Goal: Task Accomplishment & Management: Use online tool/utility

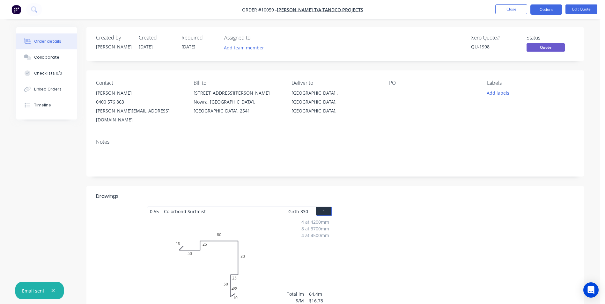
scroll to position [41, 0]
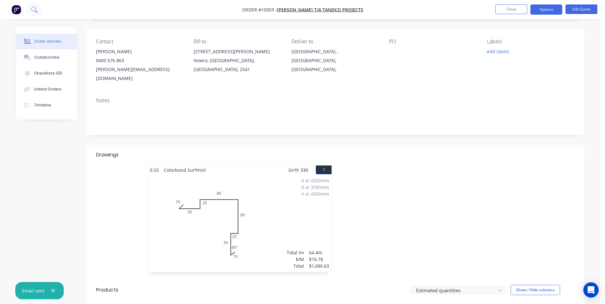
click at [38, 9] on button at bounding box center [34, 9] width 16 height 13
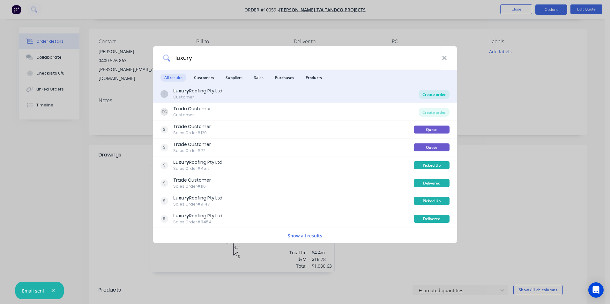
type input "luxury"
click at [424, 95] on div "Create order" at bounding box center [434, 94] width 31 height 9
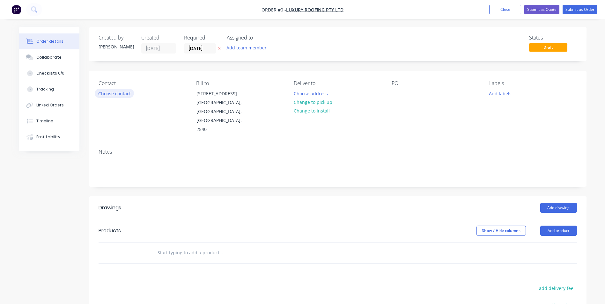
click at [127, 94] on button "Choose contact" at bounding box center [114, 93] width 39 height 9
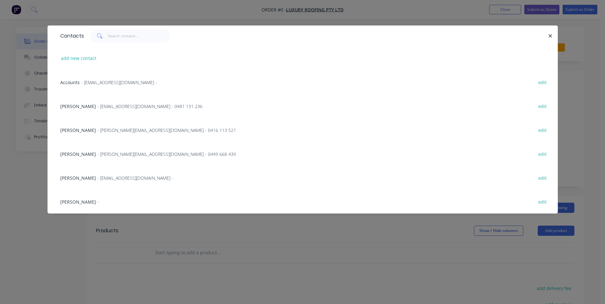
click at [115, 104] on span "- [EMAIL_ADDRESS][DOMAIN_NAME] - 0481 131 236" at bounding box center [149, 106] width 105 height 6
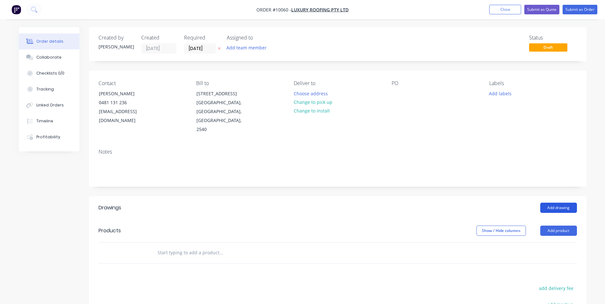
click at [554, 203] on button "Add drawing" at bounding box center [559, 208] width 37 height 10
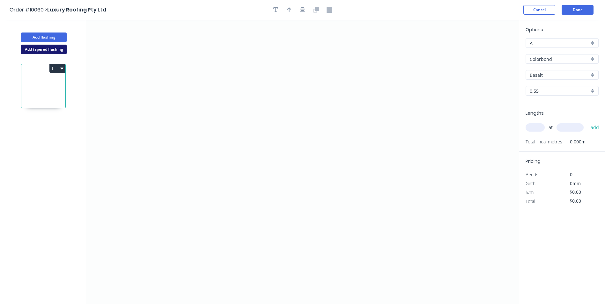
click at [34, 48] on button "Add tapered flashing" at bounding box center [44, 50] width 46 height 10
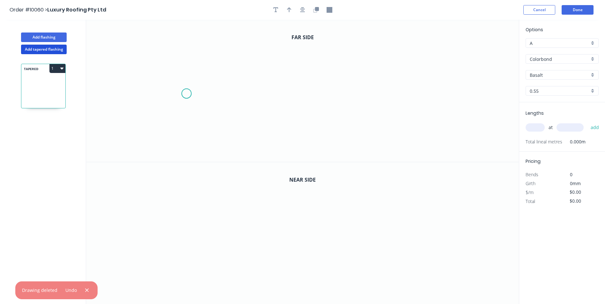
click at [186, 94] on icon "0" at bounding box center [302, 91] width 433 height 142
click at [197, 86] on icon at bounding box center [192, 90] width 11 height 8
click at [409, 96] on icon "0 ?" at bounding box center [302, 91] width 433 height 142
click at [404, 146] on icon "0 ? ? ? º" at bounding box center [302, 91] width 433 height 142
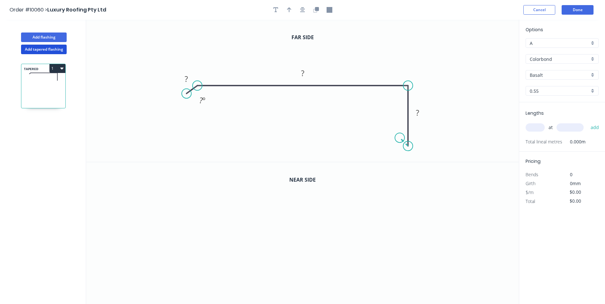
click at [400, 139] on icon "0 ? ? ? ? º" at bounding box center [302, 91] width 433 height 142
click at [400, 139] on circle at bounding box center [400, 138] width 10 height 10
click at [188, 78] on tspan "?" at bounding box center [186, 79] width 3 height 11
click at [362, 54] on icon "0 20 270 120 10 160 º" at bounding box center [302, 91] width 433 height 142
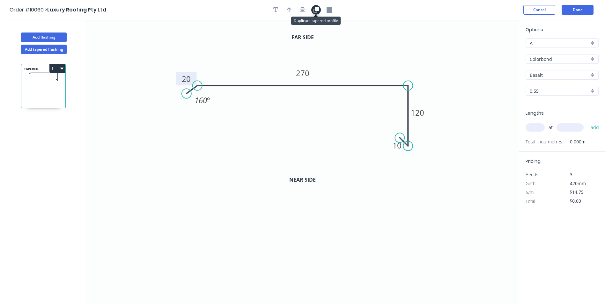
click at [316, 11] on icon "button" at bounding box center [317, 9] width 4 height 4
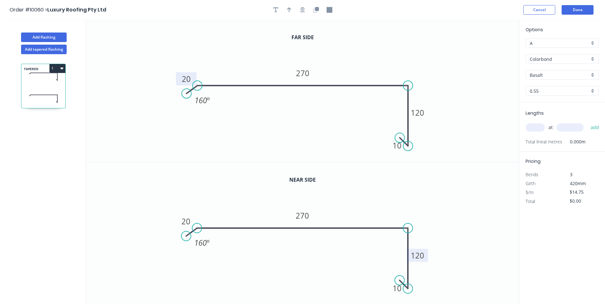
click at [417, 252] on tspan "120" at bounding box center [417, 256] width 13 height 11
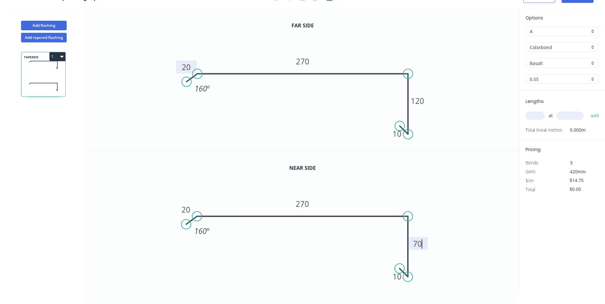
click at [56, 61] on button "1" at bounding box center [57, 56] width 16 height 9
click at [52, 71] on div "Duplicate" at bounding box center [35, 72] width 49 height 9
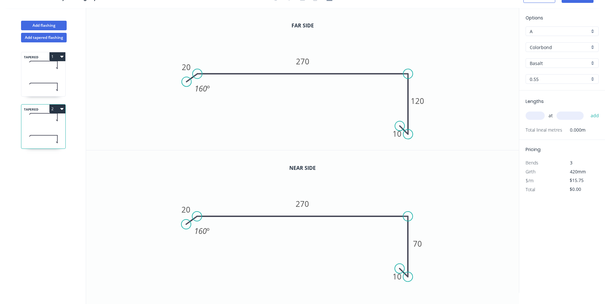
click at [64, 109] on button "2" at bounding box center [57, 109] width 16 height 9
click at [48, 124] on div "Duplicate" at bounding box center [35, 124] width 49 height 9
click at [44, 82] on icon at bounding box center [43, 87] width 44 height 19
click at [308, 62] on tspan "270" at bounding box center [302, 61] width 13 height 11
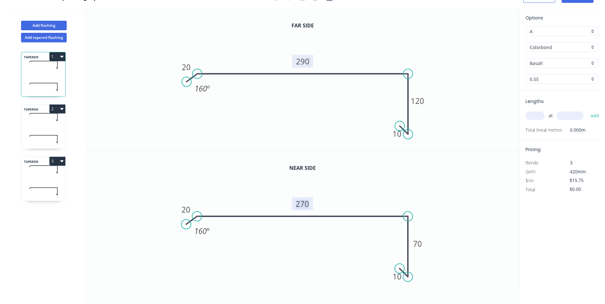
click at [304, 203] on tspan "270" at bounding box center [302, 204] width 13 height 11
click at [449, 173] on icon "0 20 290 70 10 160 º" at bounding box center [302, 222] width 433 height 143
type input "$15.75"
click at [60, 129] on div "TAPERED 2" at bounding box center [43, 126] width 45 height 45
click at [49, 183] on icon at bounding box center [43, 191] width 44 height 19
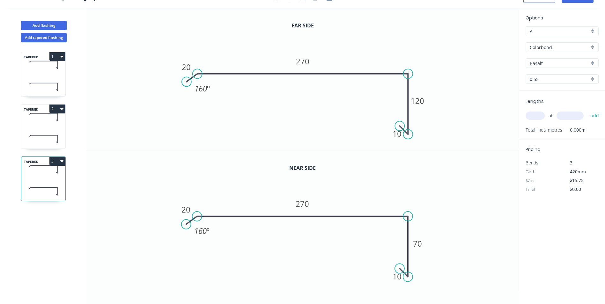
click at [584, 63] on input "Basalt" at bounding box center [560, 63] width 60 height 7
click at [541, 75] on div "[PERSON_NAME]" at bounding box center [562, 73] width 72 height 11
click at [30, 124] on icon at bounding box center [43, 117] width 44 height 19
type input "Basalt"
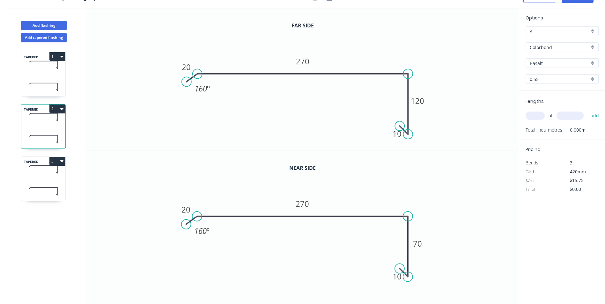
click at [592, 63] on div "Basalt" at bounding box center [562, 63] width 73 height 10
click at [539, 109] on div "[PERSON_NAME]" at bounding box center [562, 105] width 72 height 11
click at [39, 93] on icon at bounding box center [43, 87] width 44 height 19
type input "Basalt"
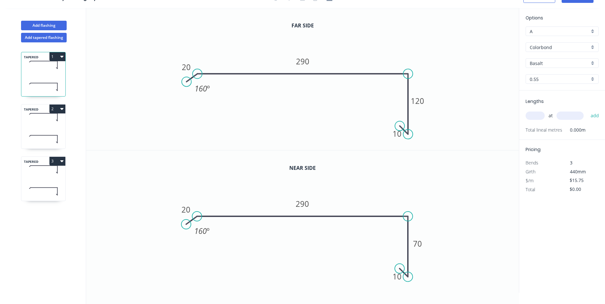
click at [594, 63] on div "Basalt" at bounding box center [562, 63] width 73 height 10
click at [544, 109] on div "[PERSON_NAME]" at bounding box center [562, 105] width 72 height 11
type input "[PERSON_NAME]"
click at [534, 116] on input "text" at bounding box center [535, 116] width 19 height 8
type input "1"
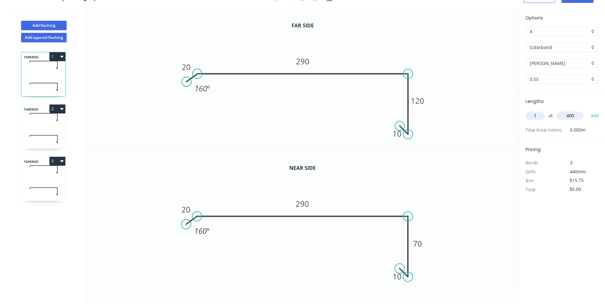
type input "400"
click at [588, 110] on button "add" at bounding box center [595, 115] width 15 height 11
click at [47, 145] on icon at bounding box center [43, 139] width 44 height 19
type input "$0.00"
click at [535, 118] on input "text" at bounding box center [535, 116] width 19 height 8
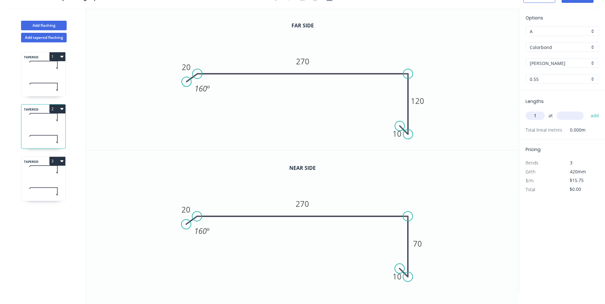
type input "1"
type input "400"
click at [588, 110] on button "add" at bounding box center [595, 115] width 15 height 11
click at [43, 186] on icon at bounding box center [43, 191] width 44 height 19
type input "$0.00"
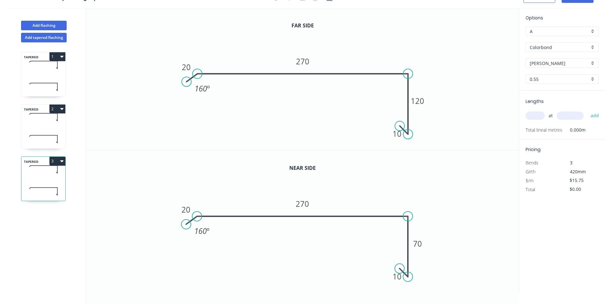
click at [543, 116] on input "text" at bounding box center [535, 116] width 19 height 8
type input "1"
type input "400"
click at [588, 110] on button "add" at bounding box center [595, 115] width 15 height 11
type input "$15.75"
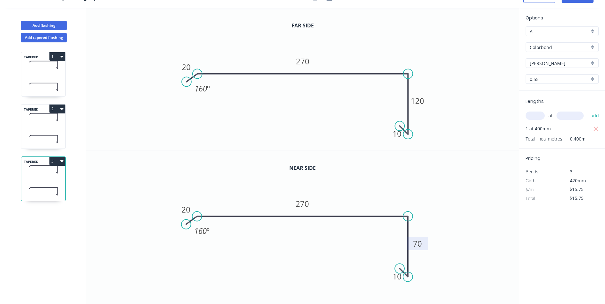
click at [417, 243] on tspan "70" at bounding box center [418, 244] width 9 height 11
click at [421, 101] on tspan "120" at bounding box center [417, 101] width 13 height 11
type input "$14.75"
type input "$15.75"
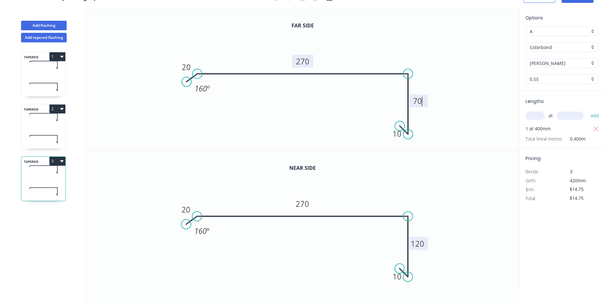
type input "$15.75"
click at [308, 60] on tspan "270" at bounding box center [302, 61] width 13 height 11
click at [307, 203] on tspan "270" at bounding box center [302, 204] width 13 height 11
type input "$16.75"
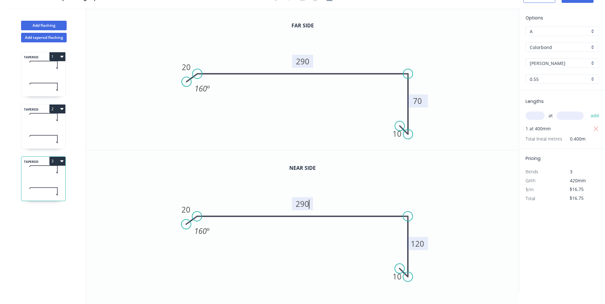
click at [149, 181] on icon "0 20 290 120 10 160 º" at bounding box center [302, 222] width 433 height 143
type input "$15.75"
click at [50, 120] on icon at bounding box center [43, 117] width 44 height 19
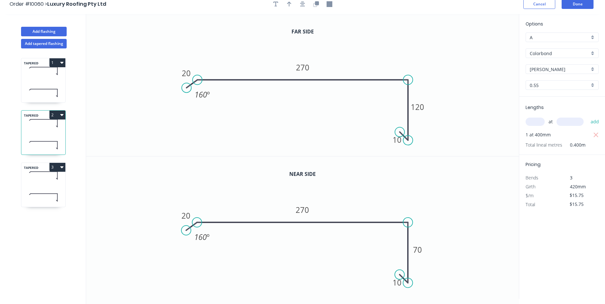
scroll to position [0, 0]
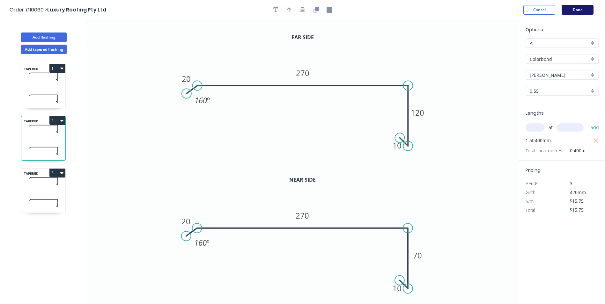
click at [574, 11] on button "Done" at bounding box center [578, 10] width 32 height 10
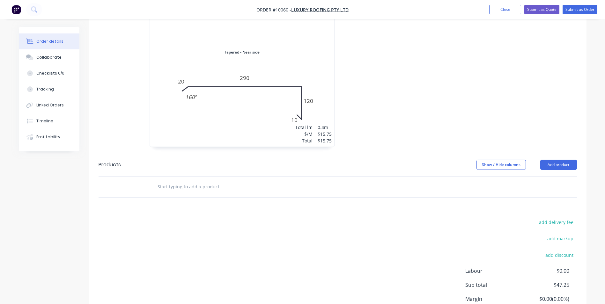
scroll to position [558, 0]
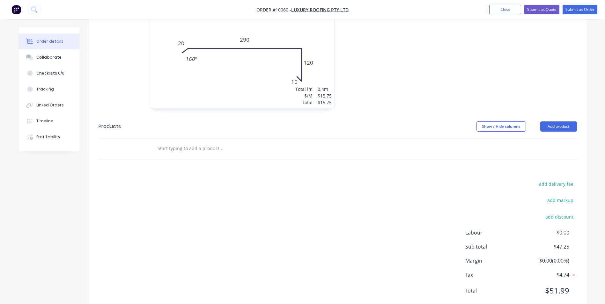
click at [205, 142] on input "text" at bounding box center [221, 148] width 128 height 13
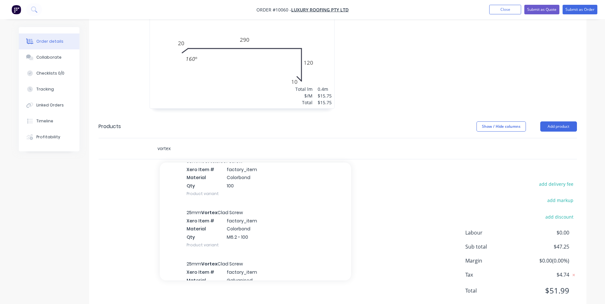
scroll to position [319, 0]
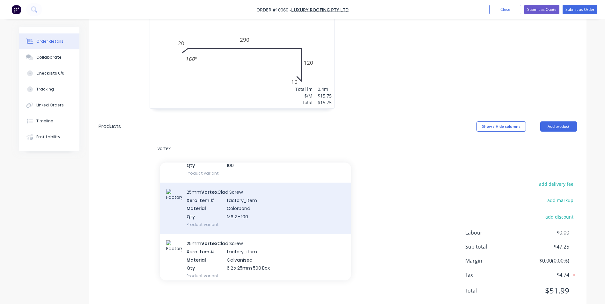
type input "vortex"
click at [242, 190] on div "25mm Vortex Clad Screw Xero Item # factory_item Material Colorbond Qty M6.2 - 1…" at bounding box center [255, 208] width 191 height 51
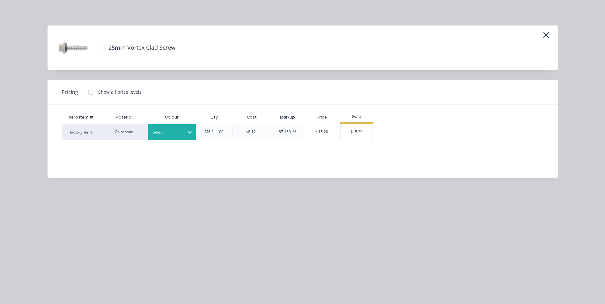
click at [176, 130] on div at bounding box center [167, 132] width 29 height 7
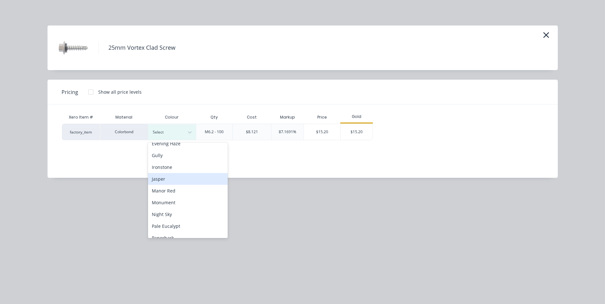
scroll to position [128, 0]
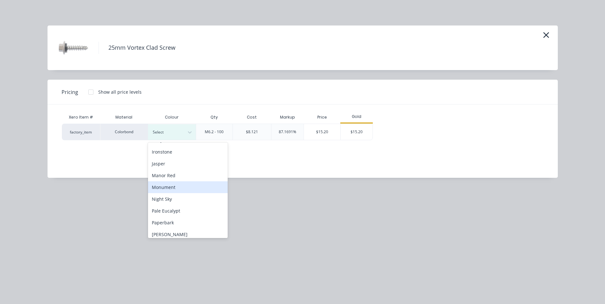
click at [179, 191] on div "Monument" at bounding box center [188, 188] width 80 height 12
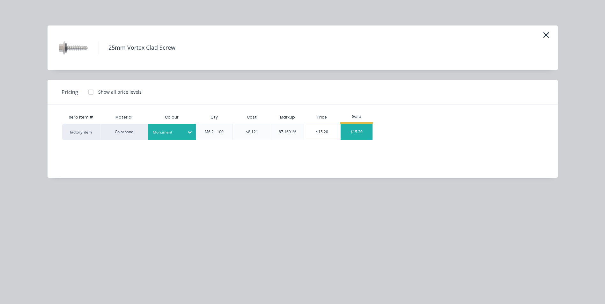
click at [356, 133] on div "$15.20" at bounding box center [357, 132] width 32 height 16
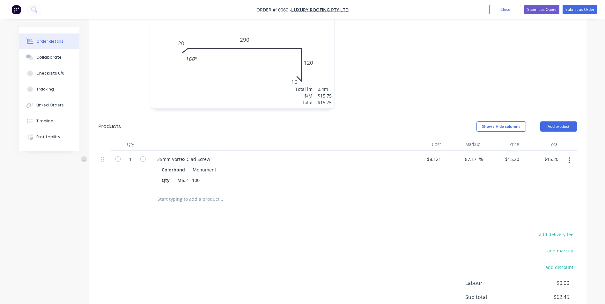
click at [574, 155] on button "button" at bounding box center [569, 160] width 15 height 11
click at [557, 185] on div "Duplicate" at bounding box center [546, 189] width 49 height 9
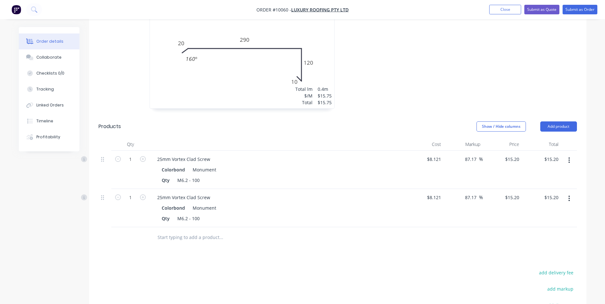
click at [568, 193] on button "button" at bounding box center [569, 198] width 15 height 11
click at [548, 211] on div "Edit" at bounding box center [546, 215] width 49 height 9
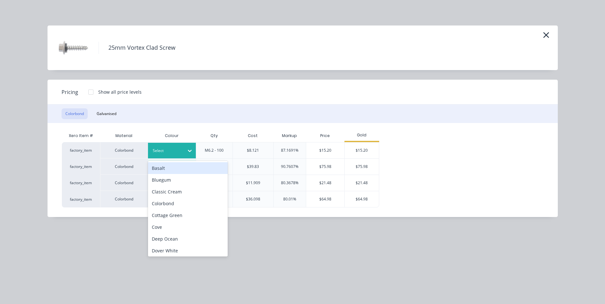
click at [176, 152] on div at bounding box center [167, 150] width 29 height 7
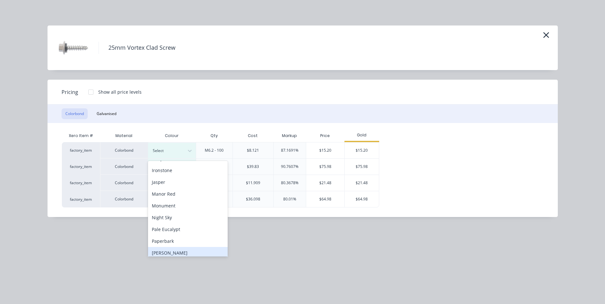
click at [176, 251] on div "[PERSON_NAME]" at bounding box center [188, 253] width 80 height 12
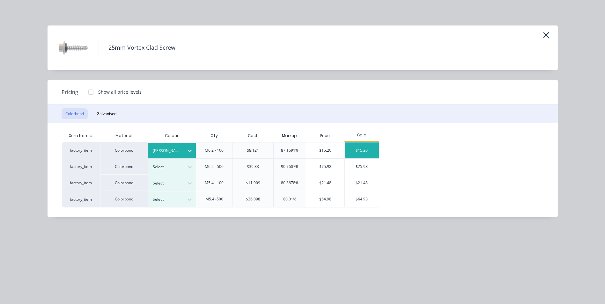
click at [362, 154] on div "$15.20" at bounding box center [362, 151] width 34 height 16
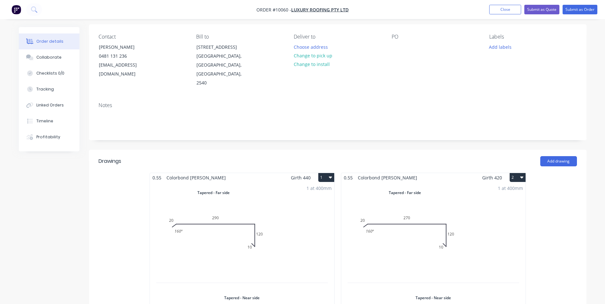
scroll to position [0, 0]
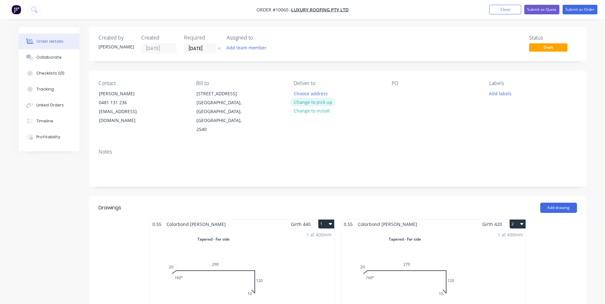
click at [325, 102] on button "Change to pick up" at bounding box center [312, 102] width 45 height 9
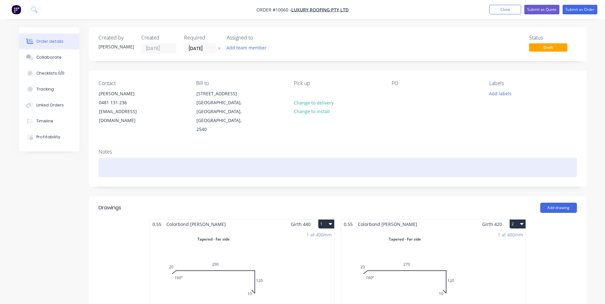
click at [110, 158] on div at bounding box center [338, 167] width 479 height 19
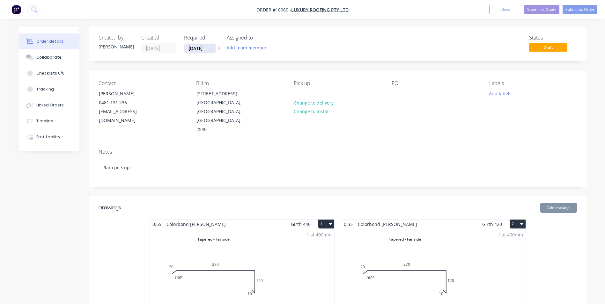
click at [209, 49] on input "[DATE]" at bounding box center [199, 49] width 31 height 10
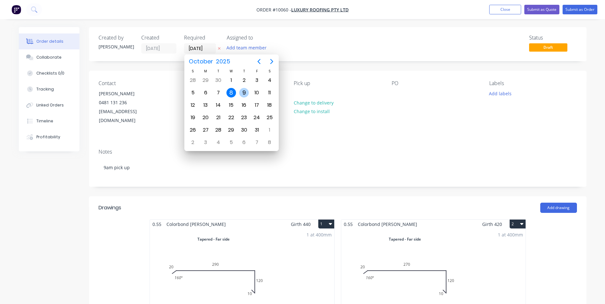
click at [246, 93] on div "9" at bounding box center [244, 93] width 10 height 10
type input "[DATE]"
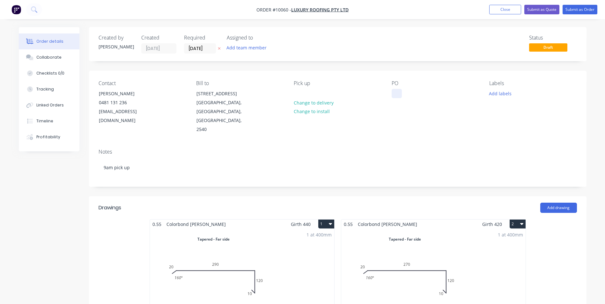
click at [400, 92] on div at bounding box center [397, 93] width 10 height 9
click at [569, 14] on button "Submit as Order" at bounding box center [580, 10] width 35 height 10
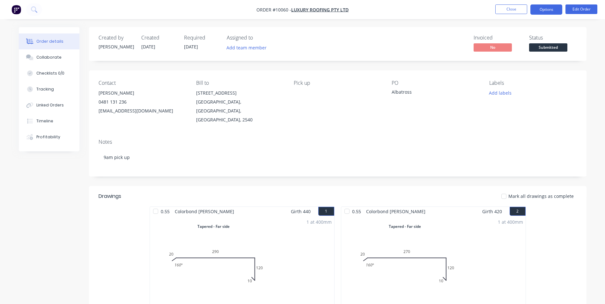
click at [539, 9] on button "Options" at bounding box center [547, 9] width 32 height 10
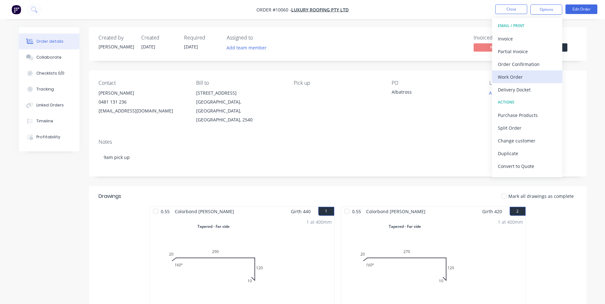
click at [529, 76] on div "Work Order" at bounding box center [527, 76] width 59 height 9
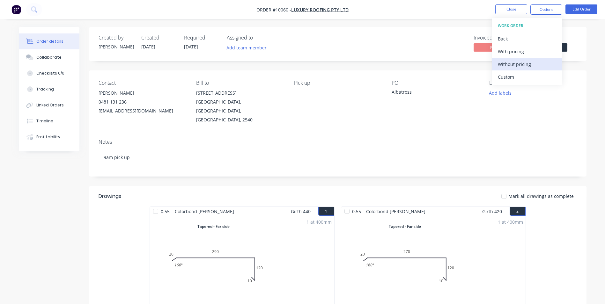
click at [528, 68] on div "Without pricing" at bounding box center [527, 64] width 59 height 9
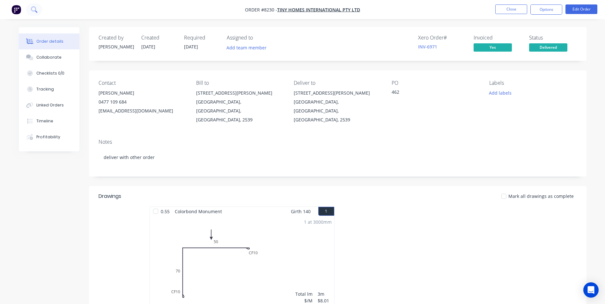
click at [33, 10] on icon at bounding box center [34, 9] width 6 height 6
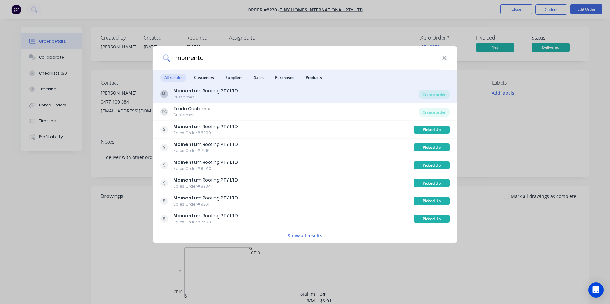
type input "momentu"
click at [324, 97] on div "ML Momentu m Roofing PTY LTD Customer" at bounding box center [290, 94] width 258 height 12
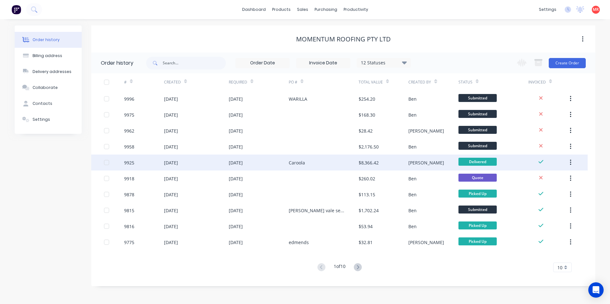
click at [309, 163] on div "Caroola" at bounding box center [324, 163] width 70 height 16
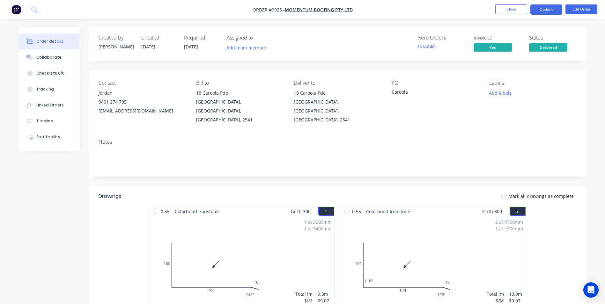
click at [537, 9] on button "Options" at bounding box center [547, 9] width 32 height 10
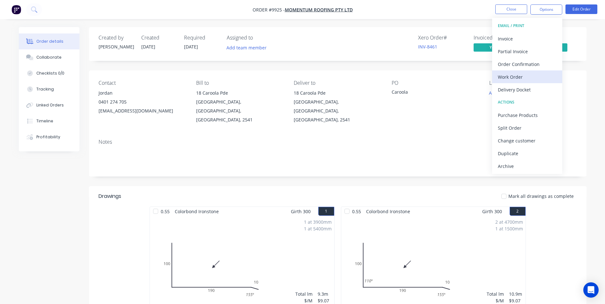
click at [522, 78] on div "Work Order" at bounding box center [527, 76] width 59 height 9
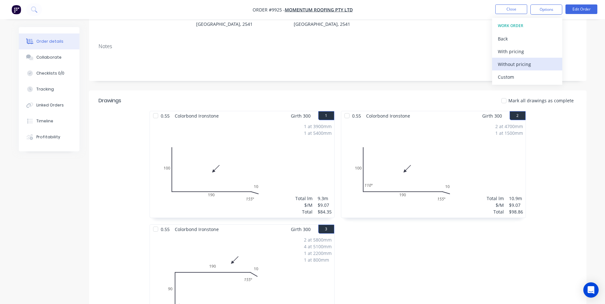
click at [523, 61] on div "Without pricing" at bounding box center [527, 64] width 59 height 9
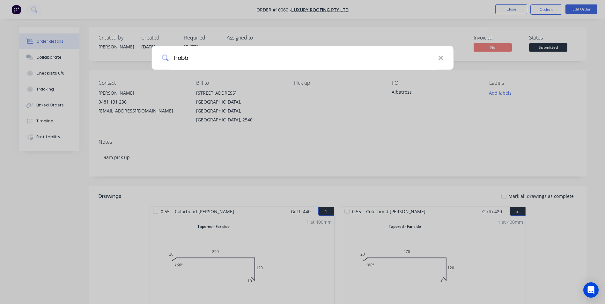
type input "hobbs"
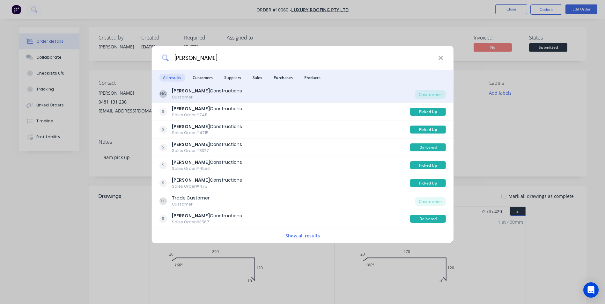
click at [253, 100] on div "HC Hobbs Constructions Customer" at bounding box center [287, 94] width 256 height 12
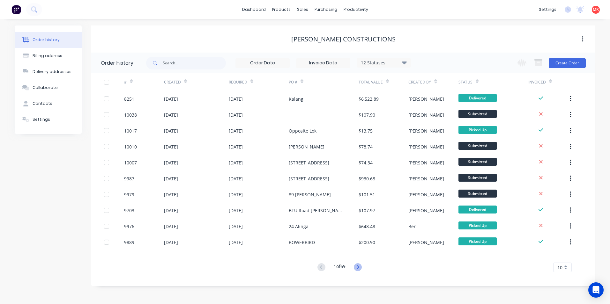
click at [356, 271] on icon at bounding box center [358, 268] width 8 height 8
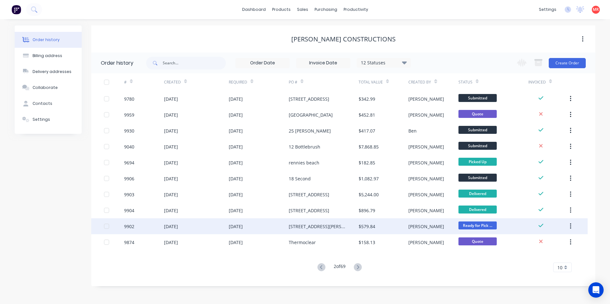
click at [302, 227] on div "69 St Anne Street" at bounding box center [317, 226] width 57 height 7
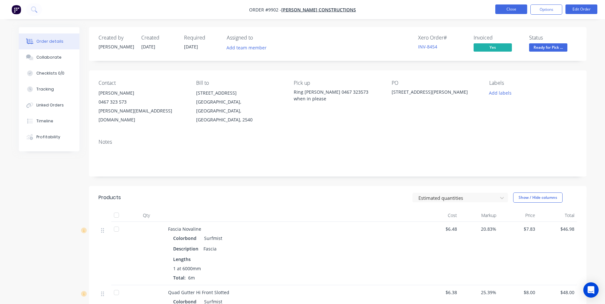
click at [512, 7] on button "Close" at bounding box center [512, 9] width 32 height 10
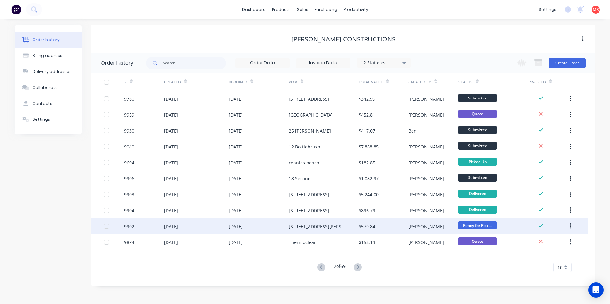
click at [303, 232] on div "69 St Anne Street" at bounding box center [324, 227] width 70 height 16
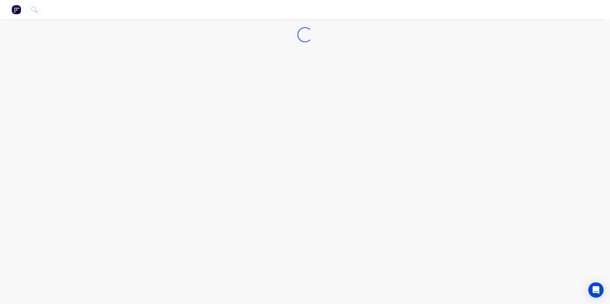
drag, startPoint x: 303, startPoint y: 232, endPoint x: 373, endPoint y: 87, distance: 161.0
click at [236, 177] on div "Loading..." at bounding box center [305, 152] width 610 height 304
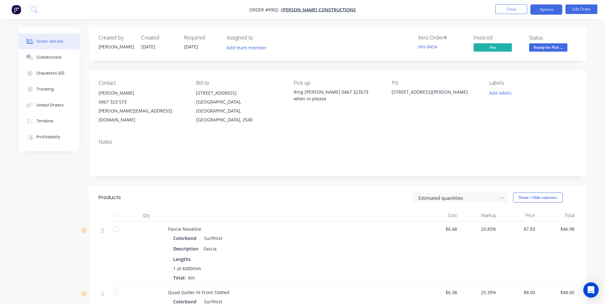
click at [542, 11] on button "Options" at bounding box center [547, 9] width 32 height 10
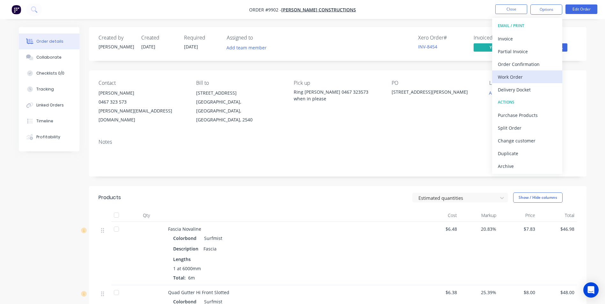
click at [517, 73] on div "Work Order" at bounding box center [527, 76] width 59 height 9
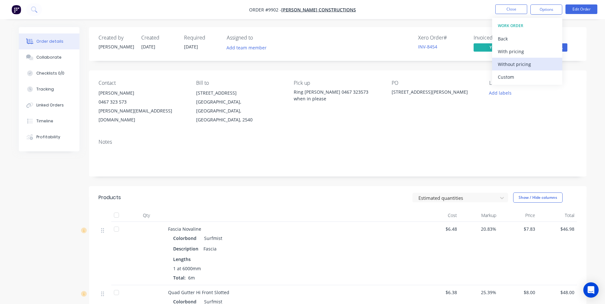
click at [515, 62] on div "Without pricing" at bounding box center [527, 64] width 59 height 9
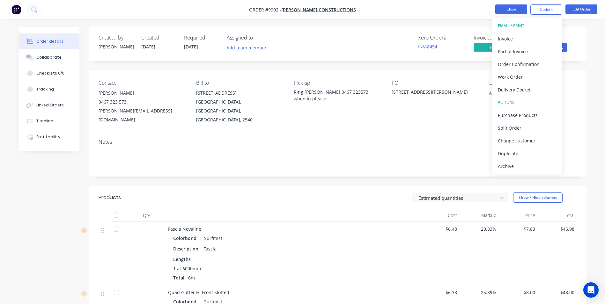
click at [504, 5] on button "Close" at bounding box center [512, 9] width 32 height 10
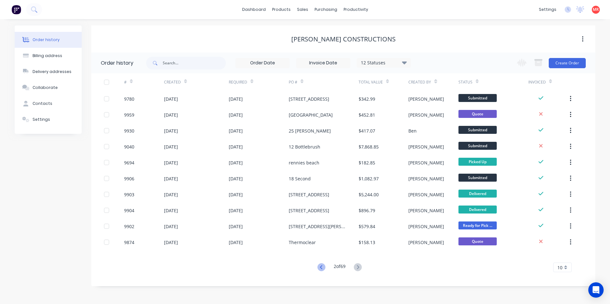
click at [319, 269] on icon at bounding box center [322, 268] width 8 height 8
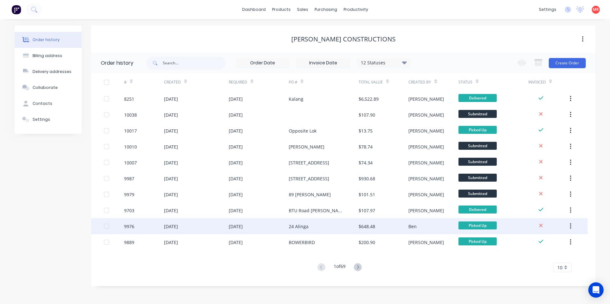
click at [304, 229] on div "24 Alinga" at bounding box center [299, 226] width 20 height 7
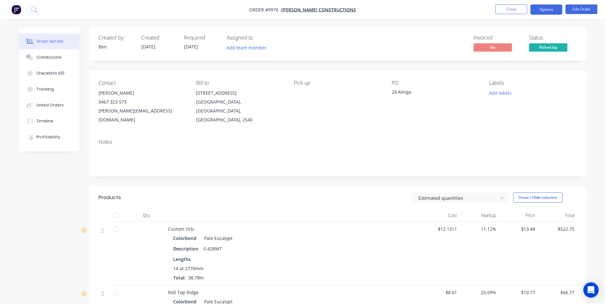
click at [540, 9] on button "Options" at bounding box center [547, 9] width 32 height 10
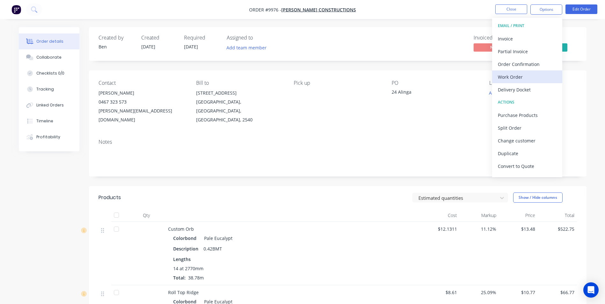
click at [518, 73] on div "Work Order" at bounding box center [527, 76] width 59 height 9
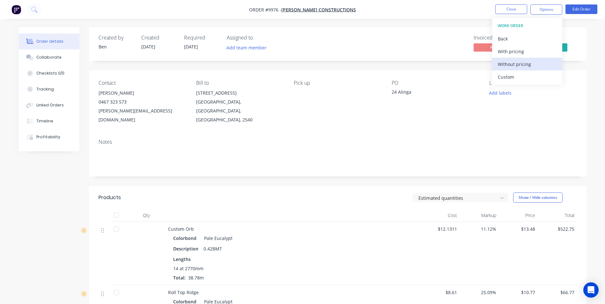
click at [523, 61] on div "Without pricing" at bounding box center [527, 64] width 59 height 9
